Goal: Task Accomplishment & Management: Manage account settings

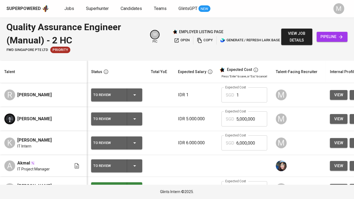
scroll to position [777, 0]
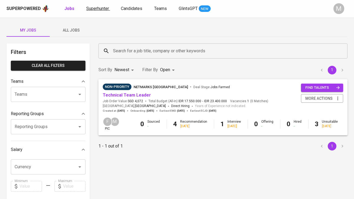
click at [100, 10] on span "Superhunter" at bounding box center [97, 8] width 23 height 5
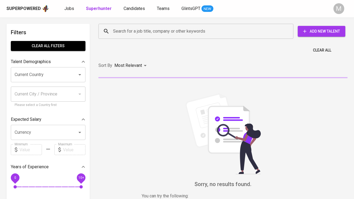
click at [119, 30] on input "Search for a job title, company or other keywords" at bounding box center [197, 31] width 171 height 10
type input "v"
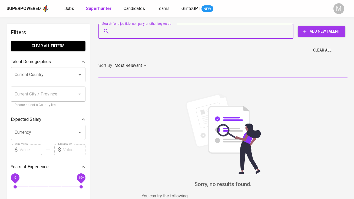
paste input "fadhliroro104@gmail.com"
type input "fadhliroro104@gmail.com"
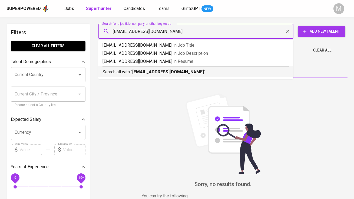
drag, startPoint x: 130, startPoint y: 76, endPoint x: 129, endPoint y: 72, distance: 3.9
click at [130, 76] on li "Search all with " fadhliroro104@gmail.com "" at bounding box center [195, 71] width 195 height 11
click at [129, 71] on div "Most Relevant" at bounding box center [131, 66] width 34 height 10
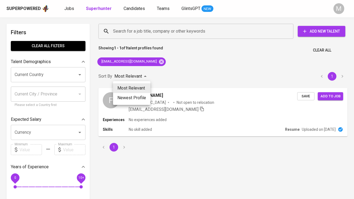
click at [199, 71] on div at bounding box center [177, 99] width 354 height 199
click at [108, 100] on div "F" at bounding box center [110, 100] width 16 height 16
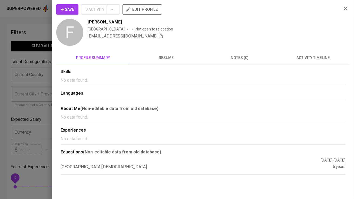
click at [67, 6] on span "Save" at bounding box center [68, 9] width 14 height 7
click at [27, 43] on div at bounding box center [177, 99] width 354 height 199
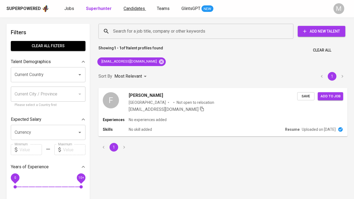
click at [124, 7] on span "Candidates" at bounding box center [133, 8] width 21 height 5
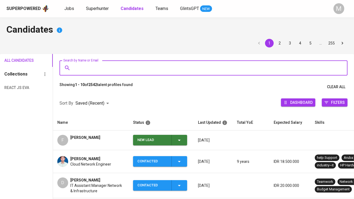
click at [96, 69] on input "Search by Name or Email" at bounding box center [205, 68] width 264 height 10
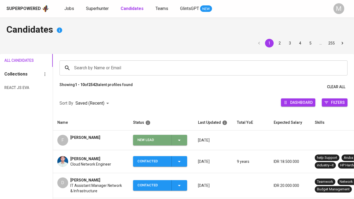
click at [149, 141] on div "New Lead" at bounding box center [152, 140] width 30 height 11
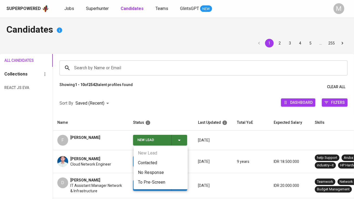
click at [152, 163] on li "Contacted" at bounding box center [160, 163] width 54 height 10
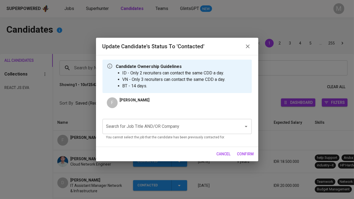
click at [158, 130] on input "Search for Job Title AND/OR Company" at bounding box center [169, 127] width 129 height 10
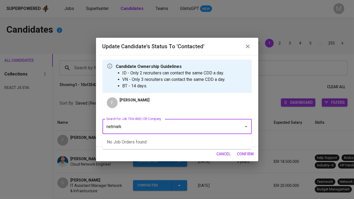
type input "netmarks"
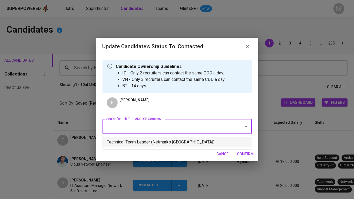
click at [170, 144] on li "Technical Team Leader (Netmarks Indonesia)" at bounding box center [176, 143] width 149 height 10
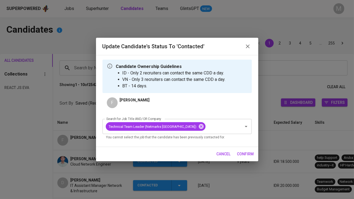
click at [245, 155] on span "confirm" at bounding box center [245, 154] width 17 height 7
